Goal: Task Accomplishment & Management: Use online tool/utility

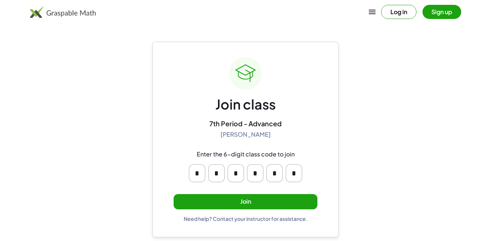
click at [229, 175] on input "*" at bounding box center [236, 173] width 16 height 18
click at [289, 126] on div "Join class 7th Period - Advanced [PERSON_NAME] Enter the 6-digit class code to …" at bounding box center [246, 139] width 144 height 165
click at [250, 195] on button "Join" at bounding box center [246, 201] width 144 height 15
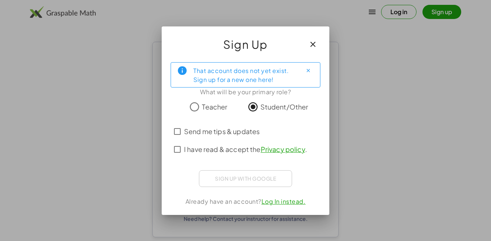
click at [225, 149] on span "I have read & accept the Privacy policy ." at bounding box center [245, 149] width 123 height 10
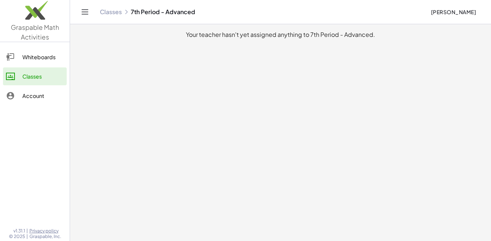
click at [58, 50] on link "Whiteboards" at bounding box center [35, 57] width 64 height 18
